Goal: Find specific page/section: Find specific page/section

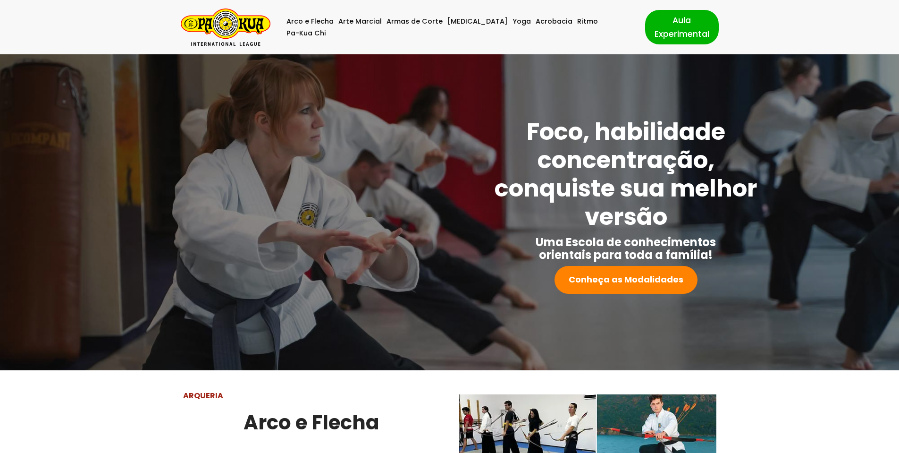
click at [204, 282] on div at bounding box center [304, 206] width 338 height 176
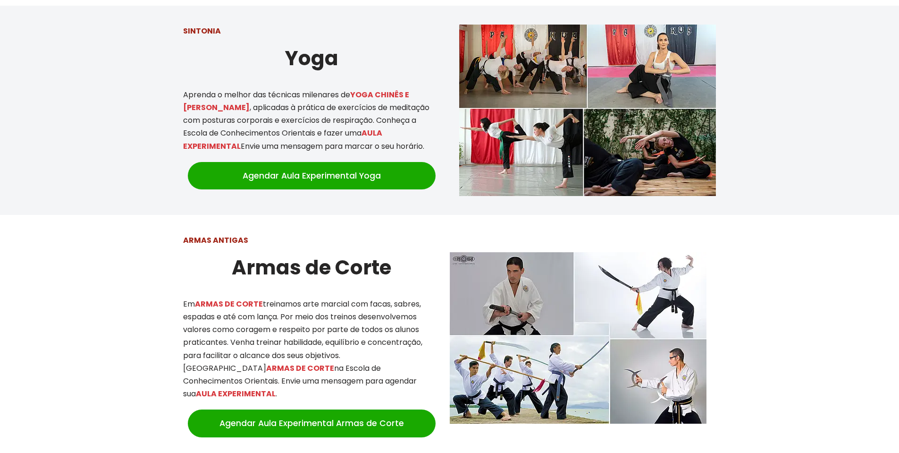
scroll to position [1076, 0]
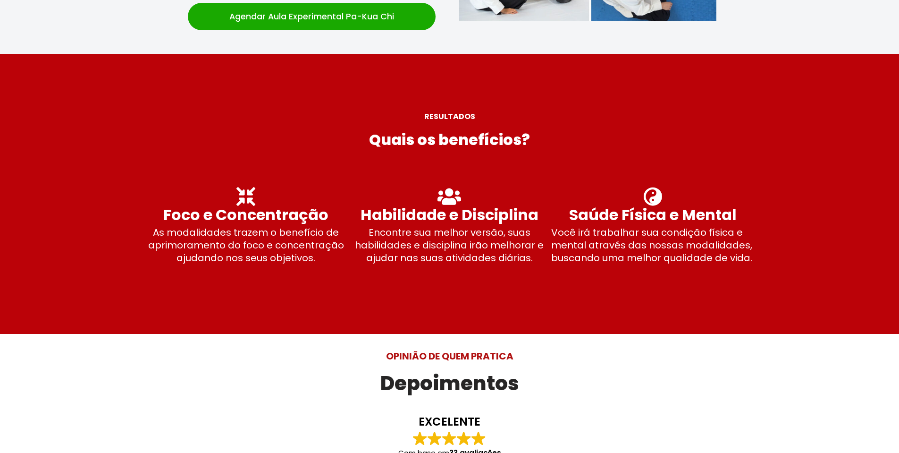
click at [142, 321] on span at bounding box center [449, 194] width 899 height 280
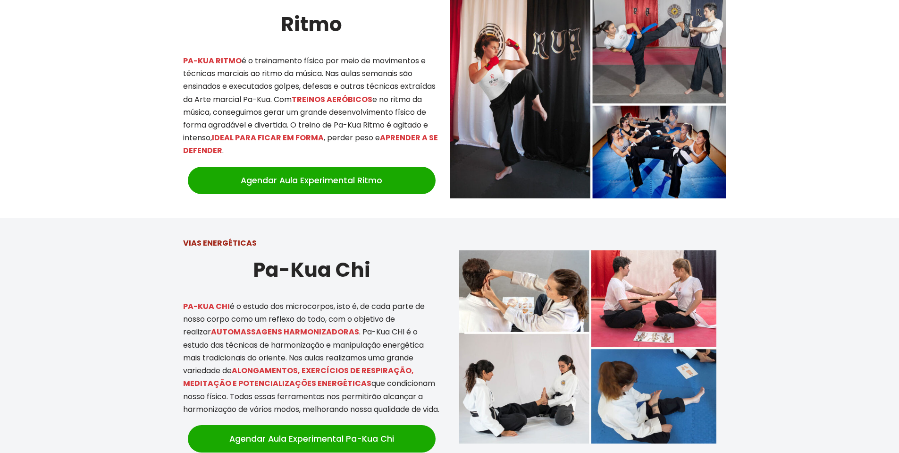
scroll to position [3715, 0]
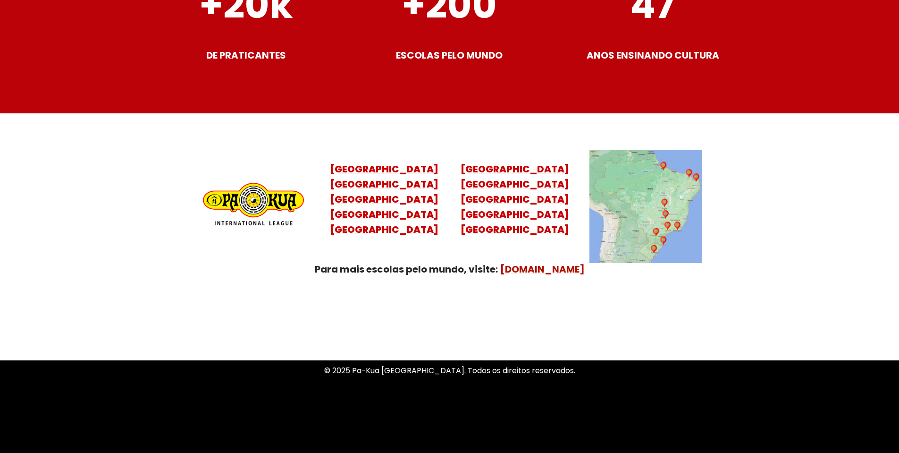
click at [649, 198] on img at bounding box center [646, 206] width 113 height 113
click at [666, 230] on img at bounding box center [646, 206] width 113 height 113
click at [389, 162] on mark "[GEOGRAPHIC_DATA]" at bounding box center [384, 168] width 109 height 13
click at [396, 217] on mark "Santa Catarina Paraná São Paulo Rio de Janeiro" at bounding box center [384, 207] width 109 height 59
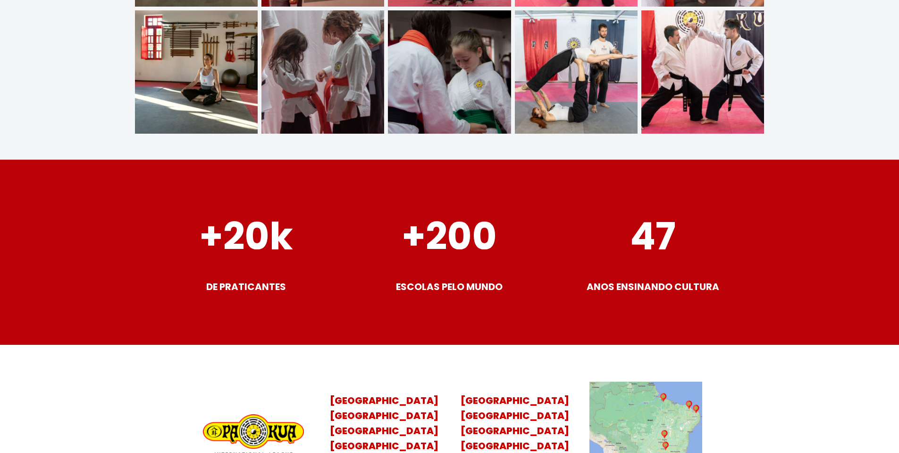
scroll to position [3715, 0]
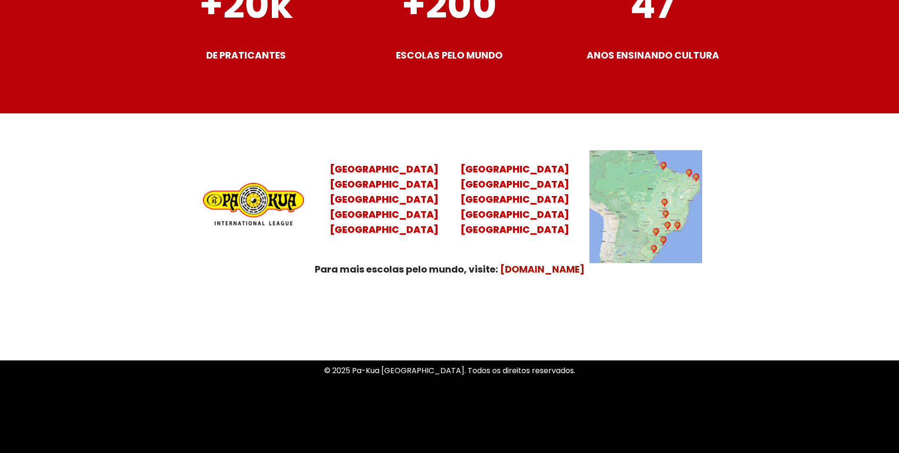
click at [240, 297] on span at bounding box center [450, 215] width 538 height 204
click at [676, 225] on img at bounding box center [646, 206] width 113 height 113
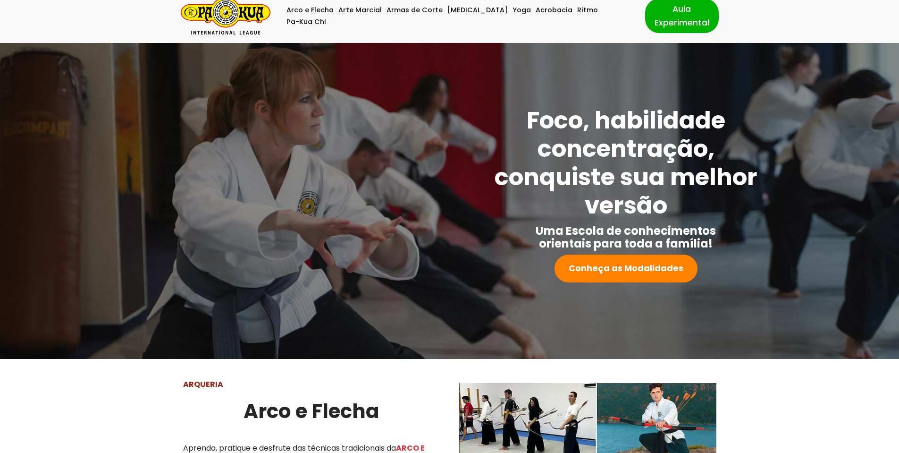
scroll to position [0, 0]
